Goal: Find specific page/section: Find specific page/section

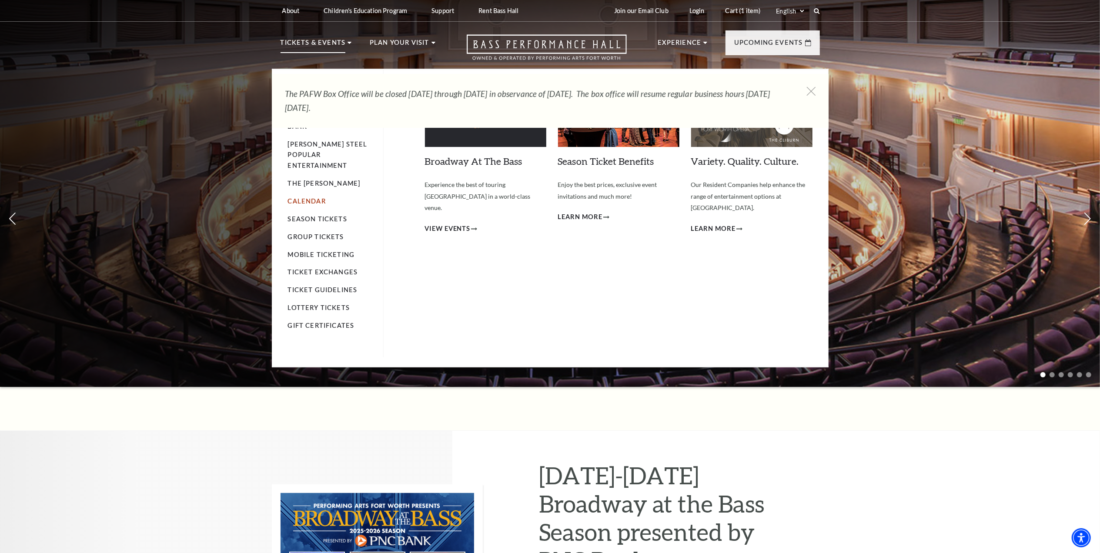
click at [318, 197] on link "Calendar" at bounding box center [307, 200] width 38 height 7
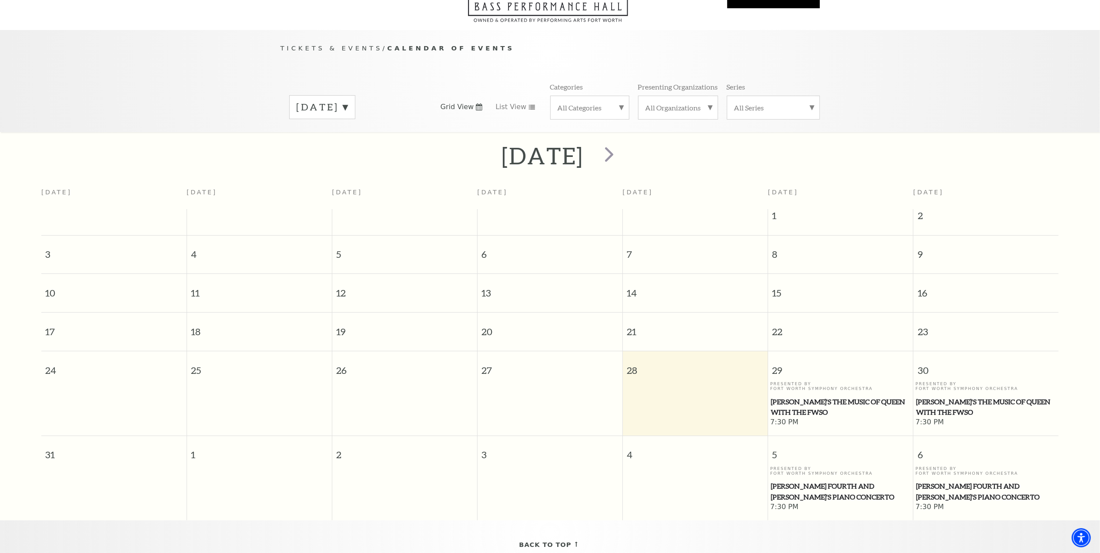
scroll to position [77, 0]
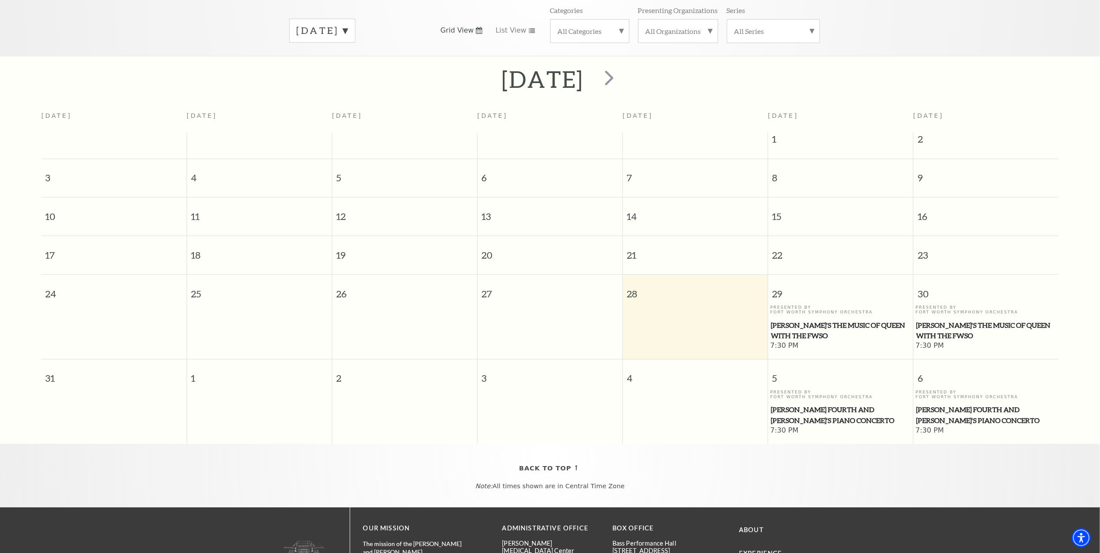
scroll to position [135, 0]
